Goal: Obtain resource: Download file/media

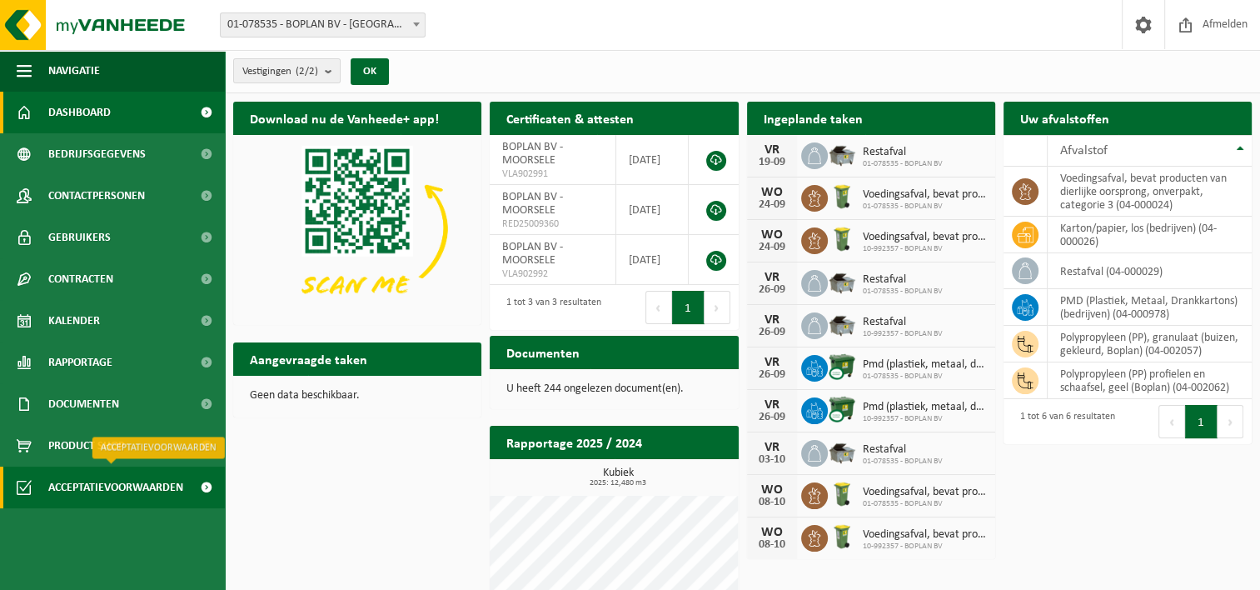
click at [121, 483] on span "Acceptatievoorwaarden" at bounding box center [115, 487] width 135 height 42
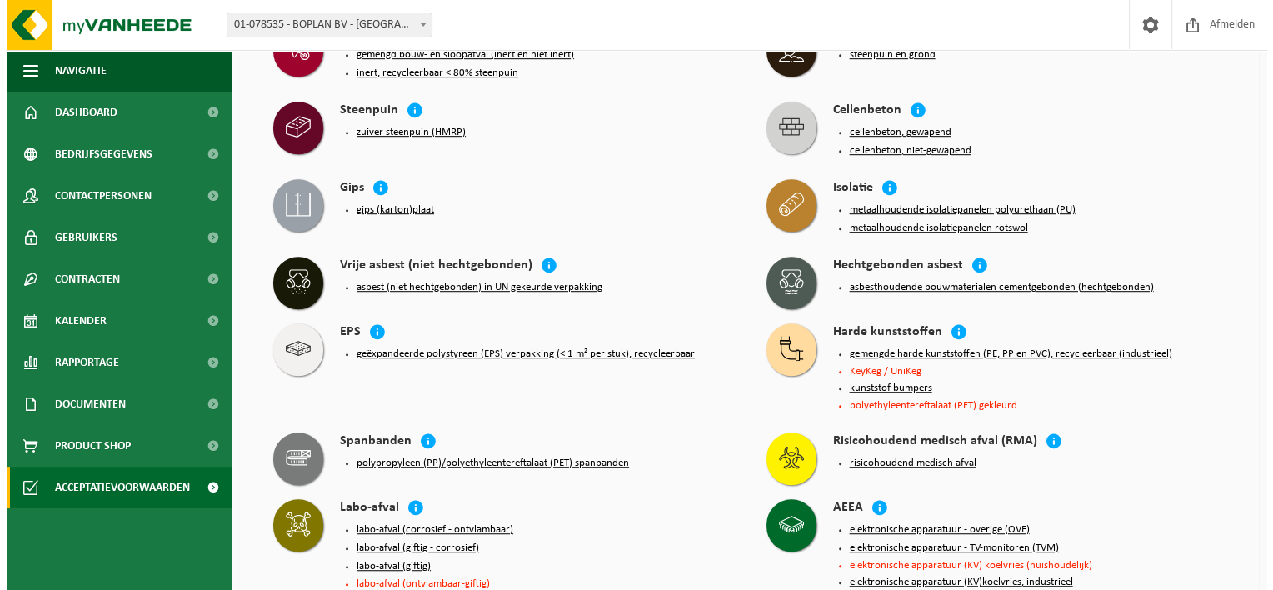
scroll to position [1000, 0]
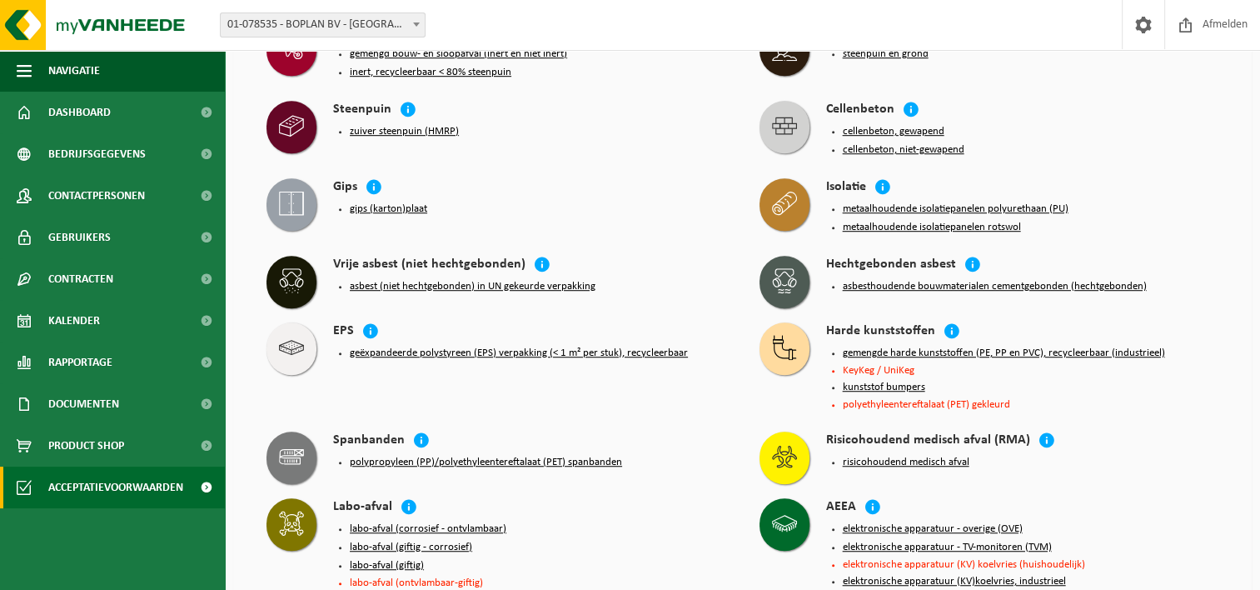
click at [946, 347] on button "gemengde harde kunststoffen (PE, PP en PVC), recycleerbaar (industrieel)" at bounding box center [1004, 353] width 322 height 13
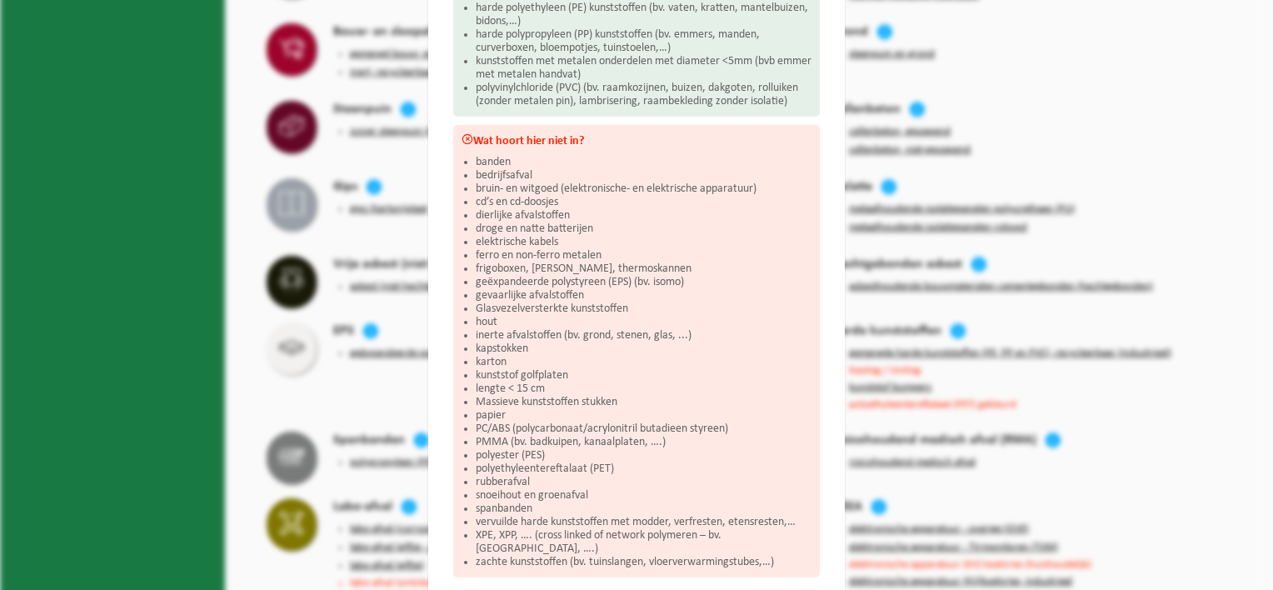
scroll to position [334, 0]
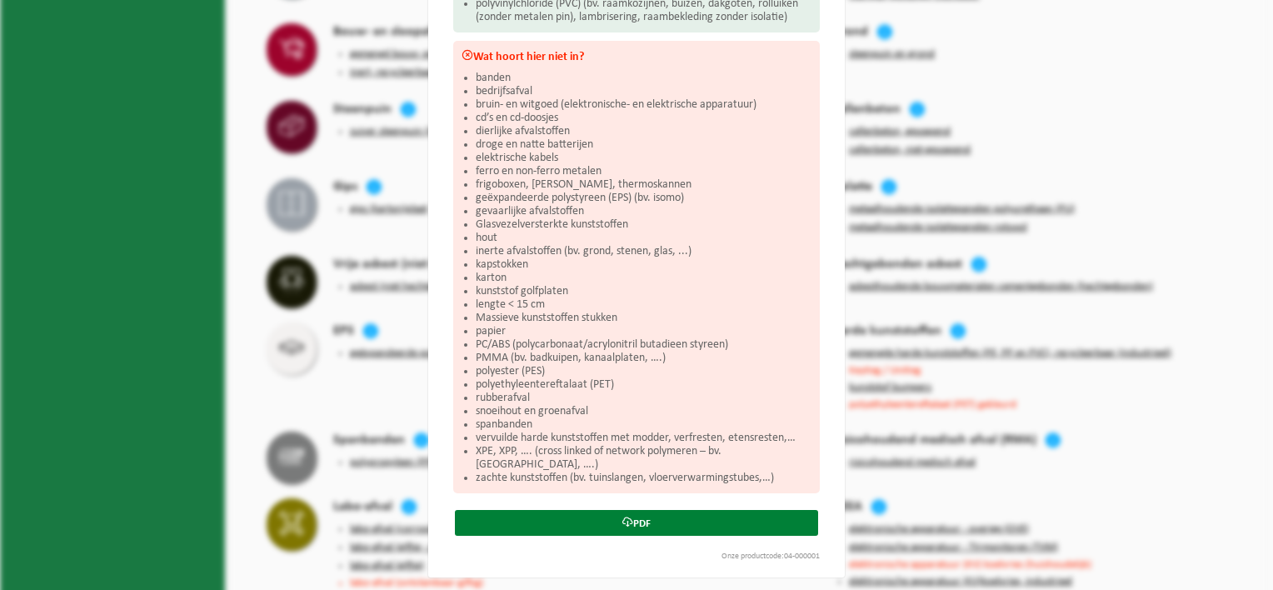
click at [586, 518] on link "PDF" at bounding box center [636, 523] width 363 height 26
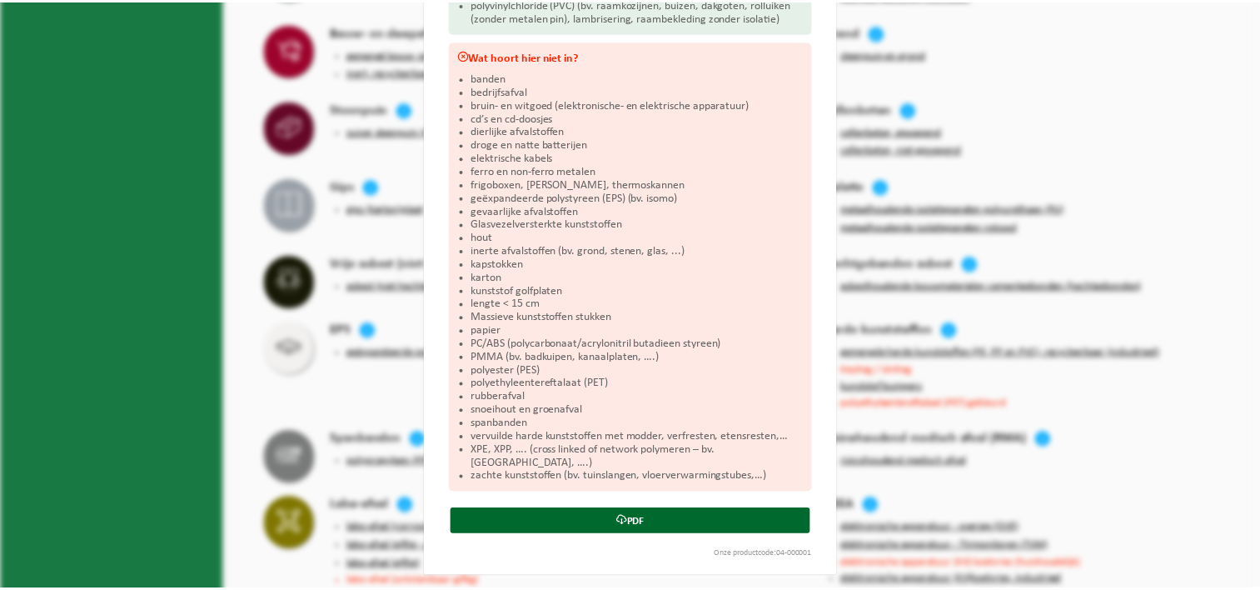
scroll to position [0, 0]
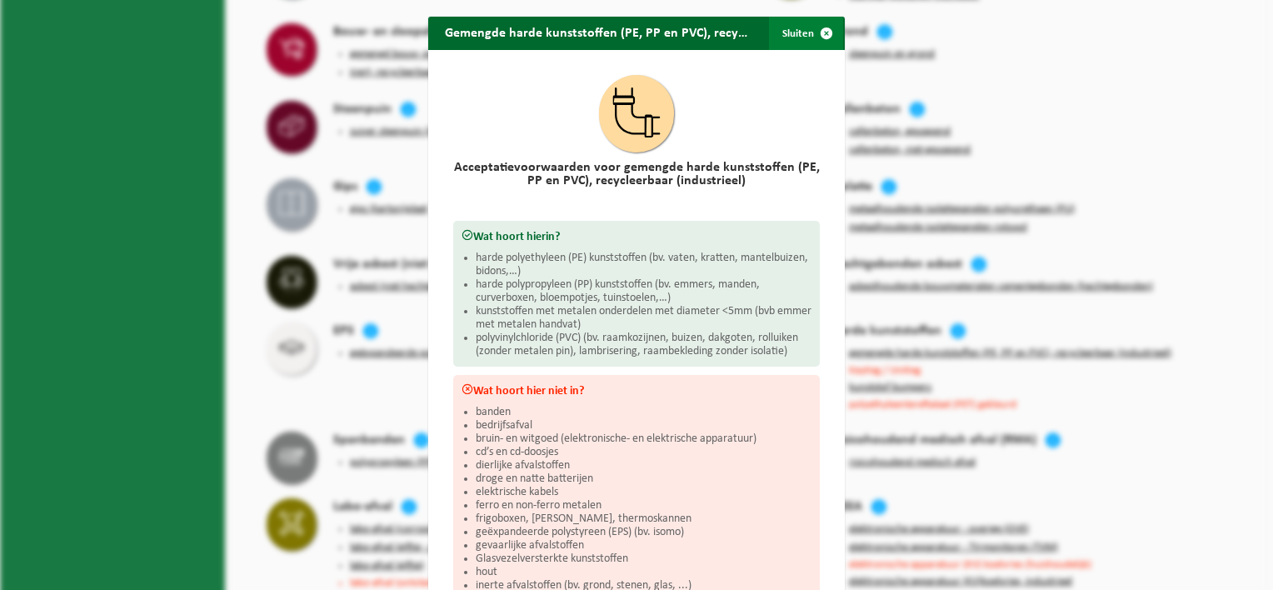
click at [828, 27] on span "button" at bounding box center [826, 33] width 33 height 33
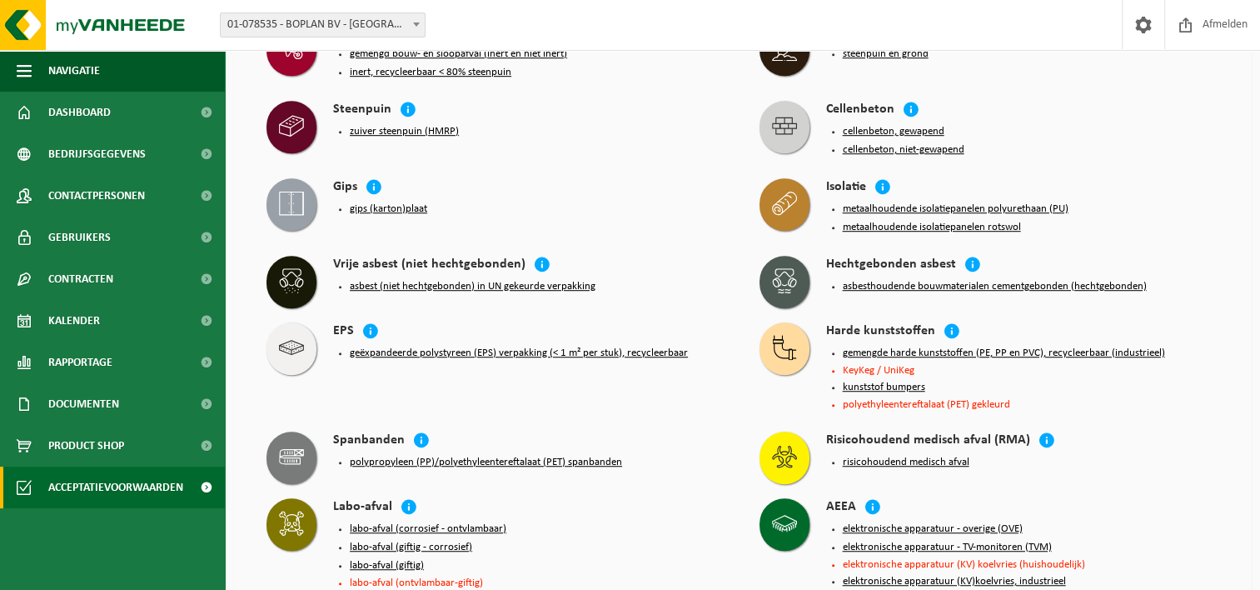
scroll to position [36, 0]
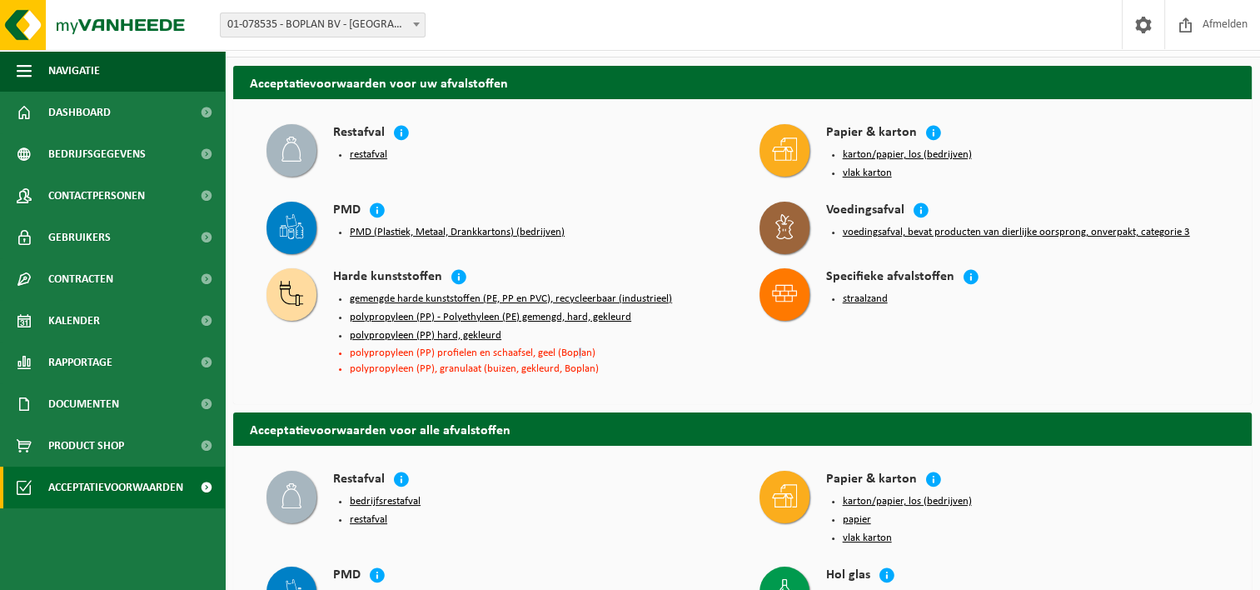
click at [574, 333] on ul "gemengde harde kunststoffen (PE, PP en PVC), recycleerbaar (industrieel) polypr…" at bounding box center [538, 333] width 377 height 82
click at [839, 340] on div "Specifieke afvalstoffen straalzand" at bounding box center [989, 323] width 493 height 127
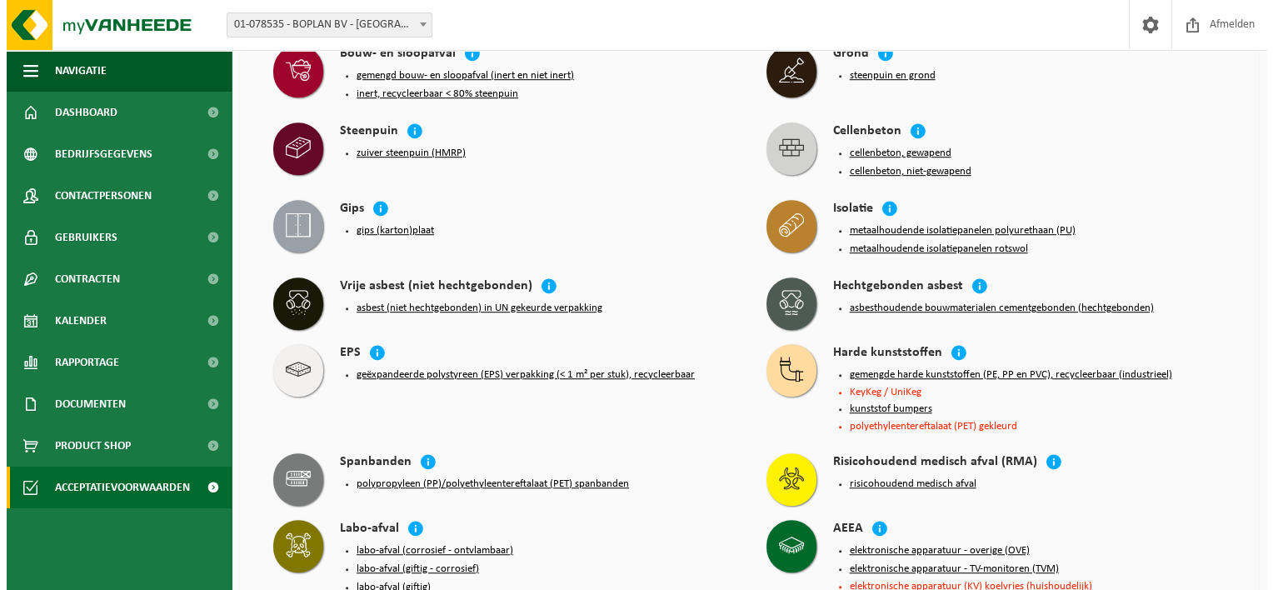
scroll to position [1000, 0]
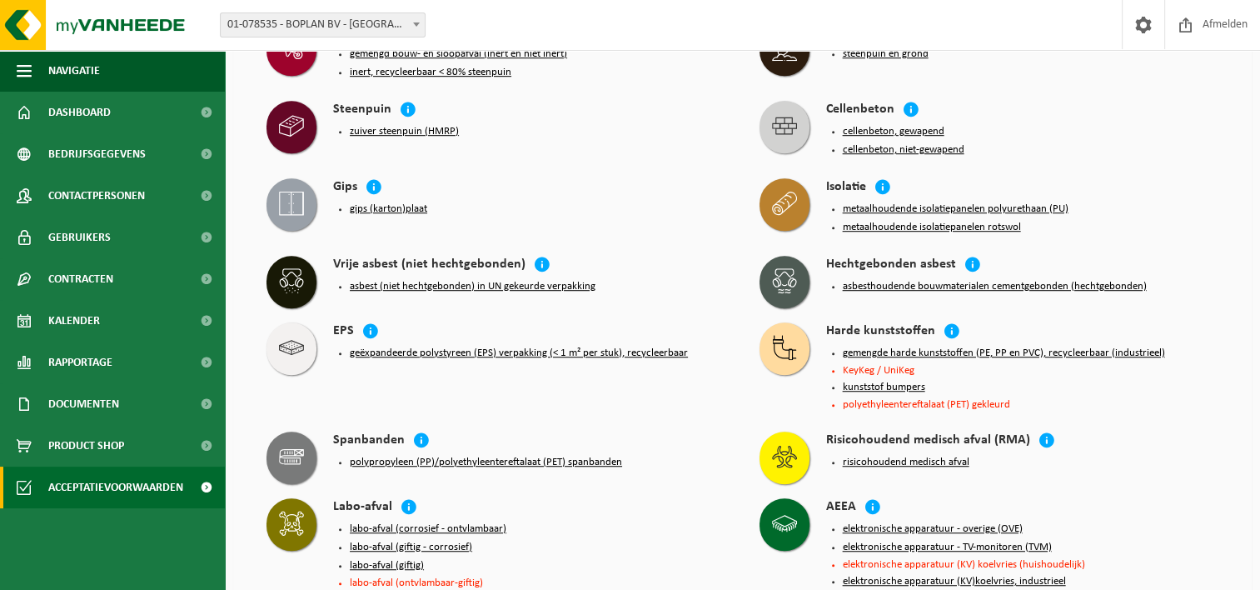
click at [958, 347] on button "gemengde harde kunststoffen (PE, PP en PVC), recycleerbaar (industrieel)" at bounding box center [1004, 353] width 322 height 13
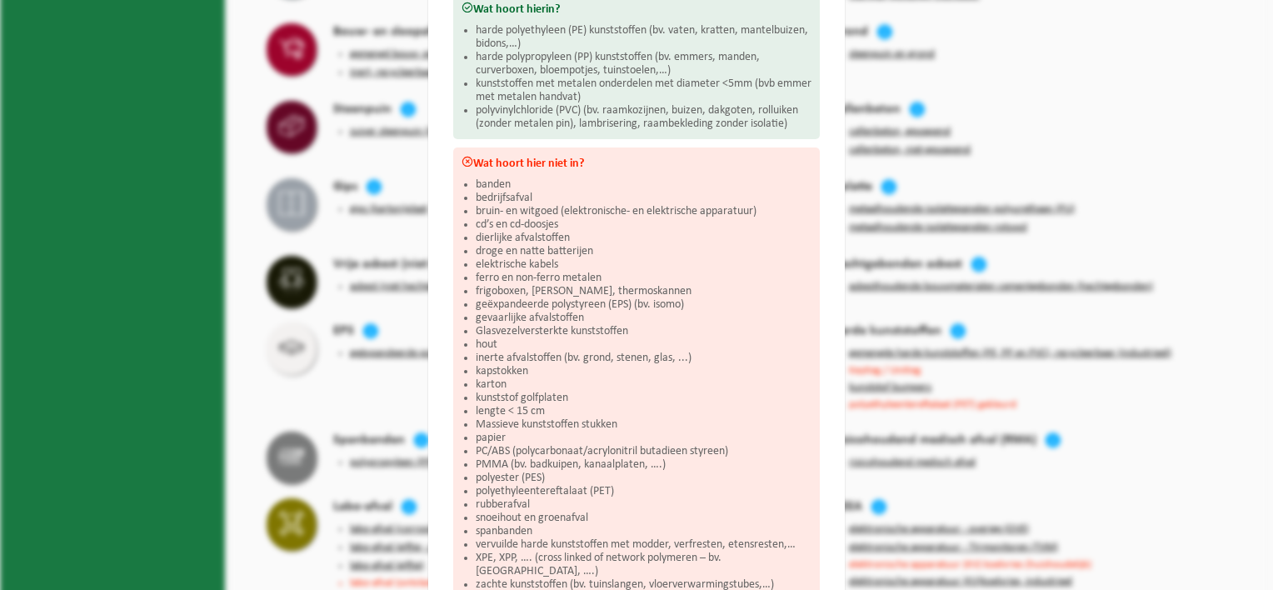
scroll to position [334, 0]
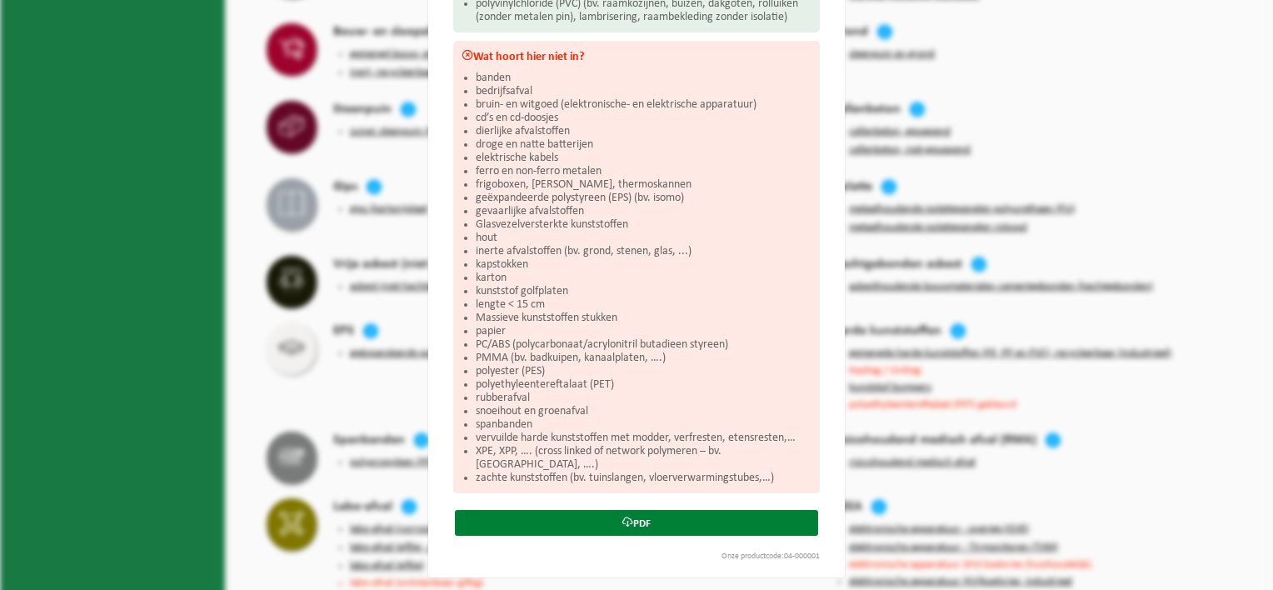
click at [667, 521] on link "PDF" at bounding box center [636, 523] width 363 height 26
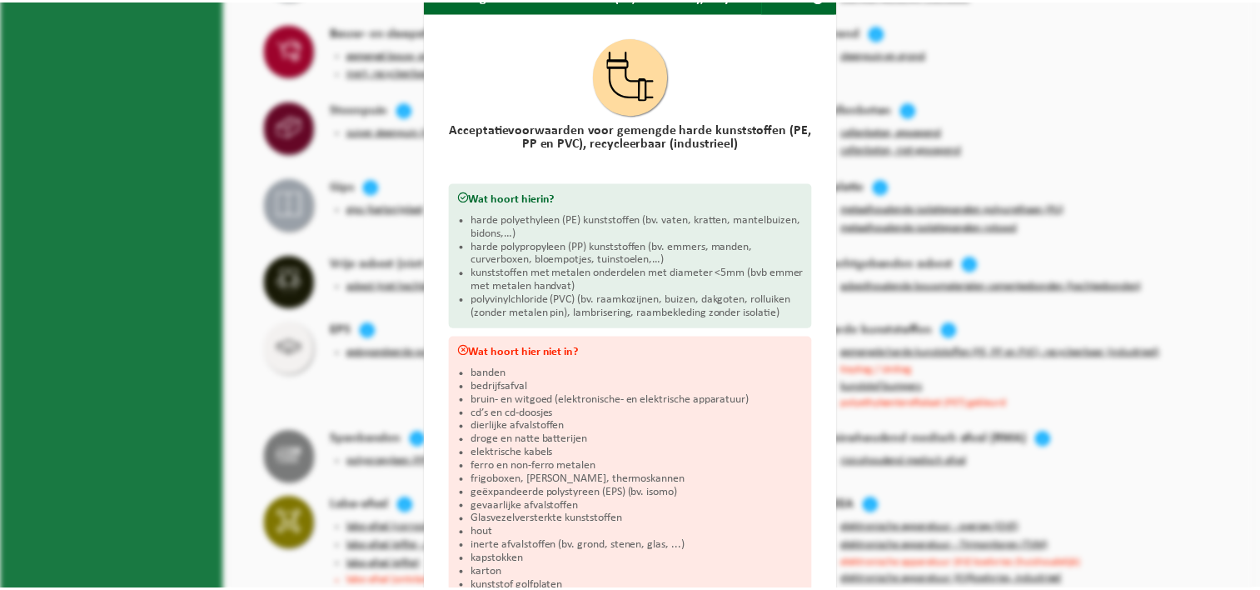
scroll to position [0, 0]
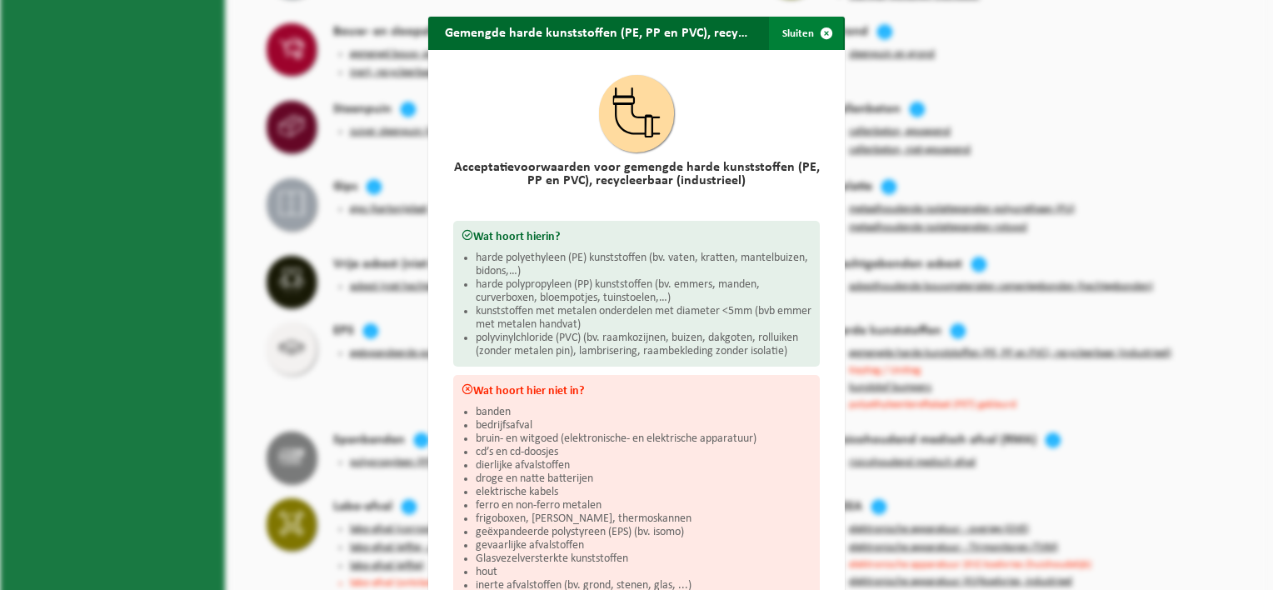
click at [820, 33] on span "button" at bounding box center [826, 33] width 33 height 33
